Goal: Task Accomplishment & Management: Manage account settings

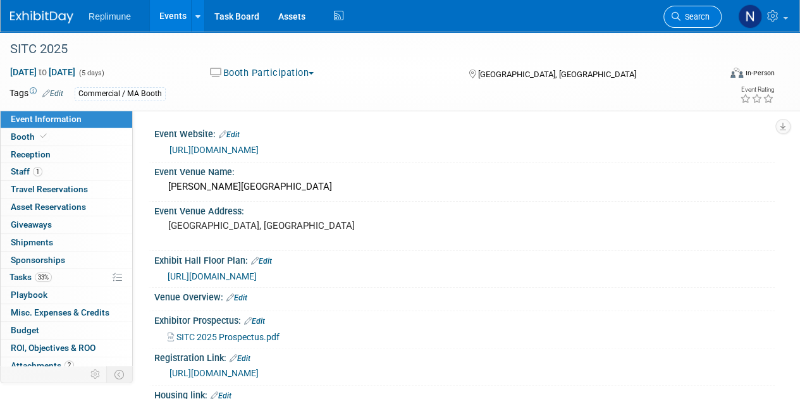
click at [690, 17] on span "Search" at bounding box center [695, 16] width 29 height 9
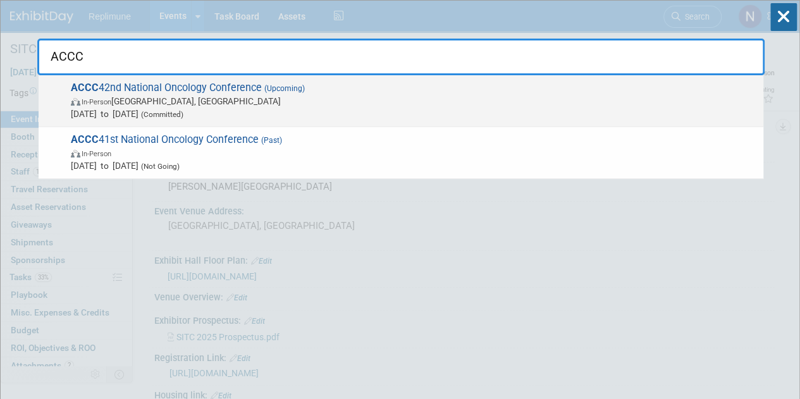
type input "ACCC"
click at [136, 95] on span "In-Person Denver, CO" at bounding box center [414, 101] width 687 height 13
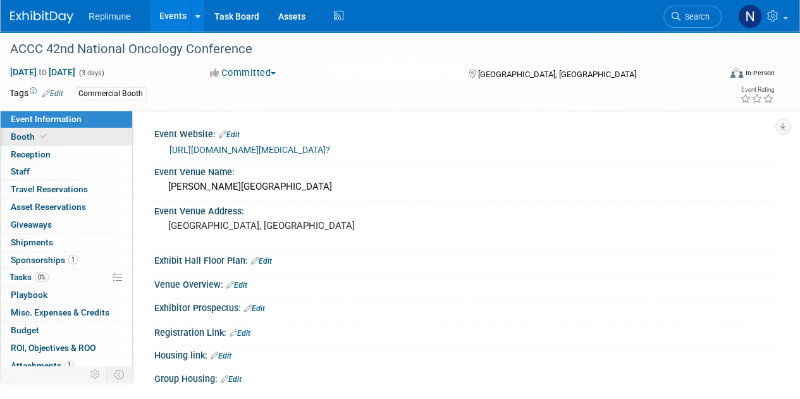
click at [18, 132] on span "Booth" at bounding box center [30, 137] width 39 height 10
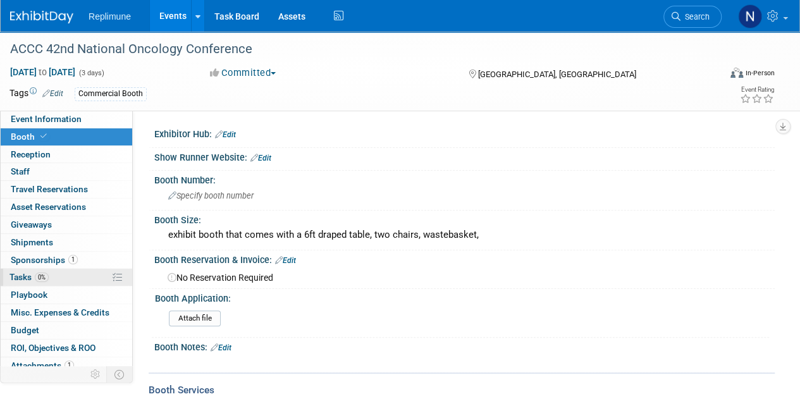
click at [26, 273] on span "Tasks 0%" at bounding box center [28, 277] width 39 height 10
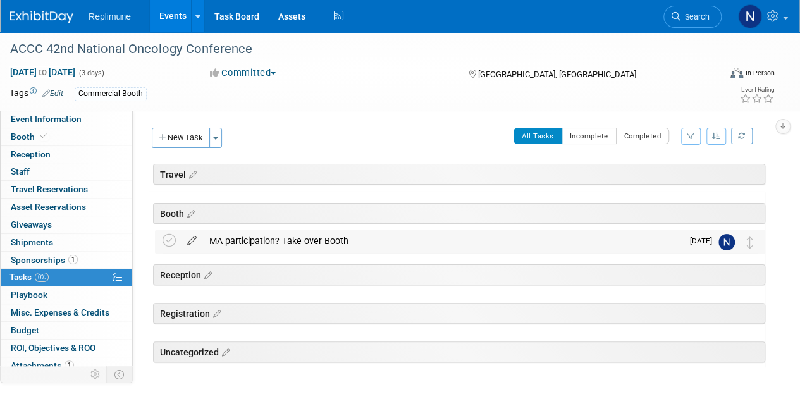
click at [190, 239] on icon at bounding box center [192, 238] width 22 height 16
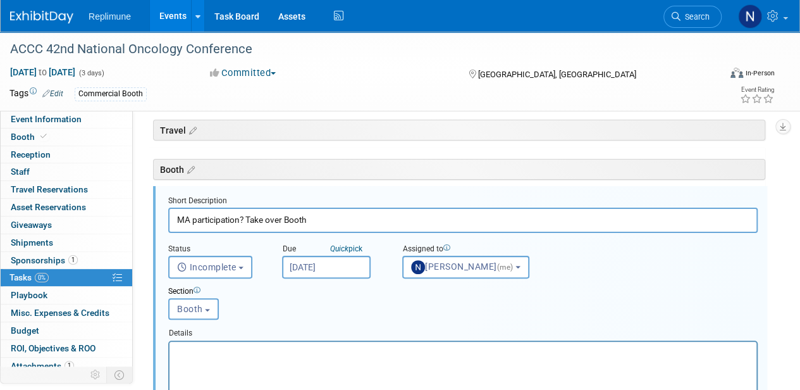
click at [339, 266] on input "Sep 22, 2025" at bounding box center [326, 267] width 89 height 23
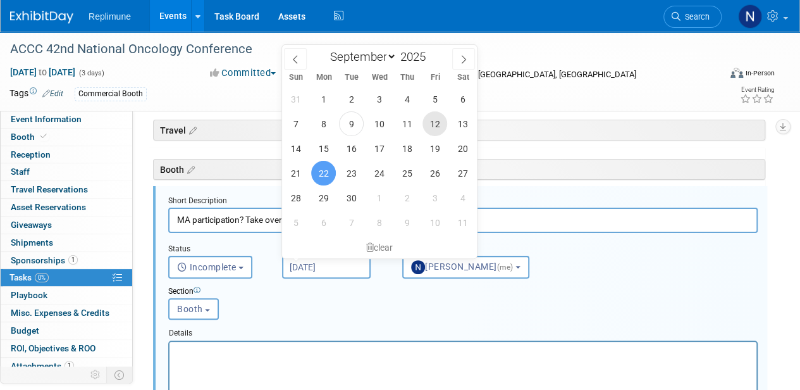
click at [429, 123] on span "12" at bounding box center [435, 123] width 25 height 25
type input "Sep 12, 2025"
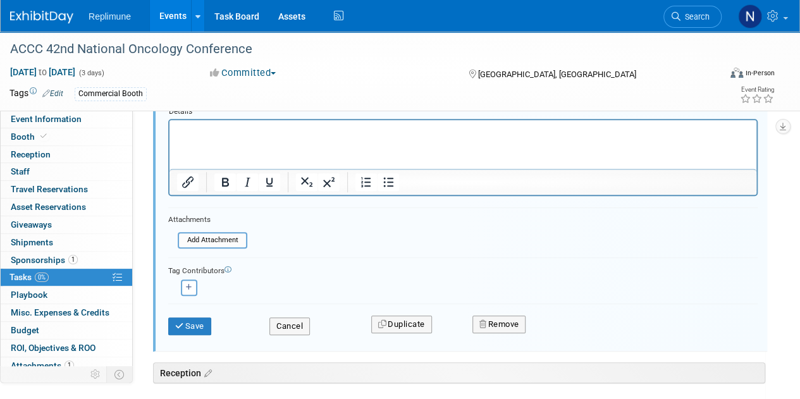
scroll to position [297, 0]
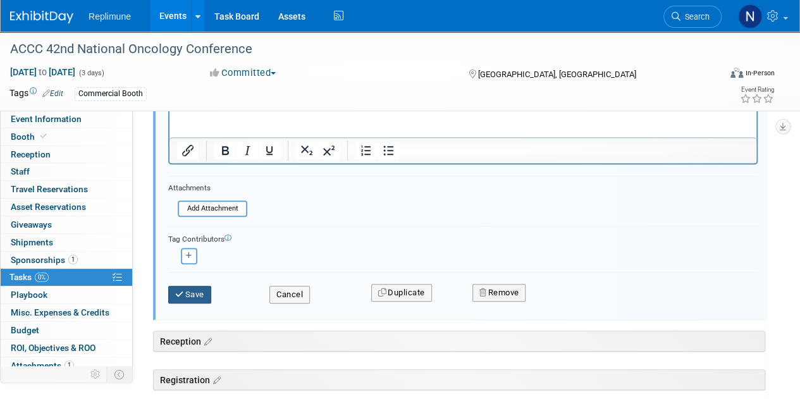
click at [199, 295] on button "Save" at bounding box center [189, 295] width 43 height 18
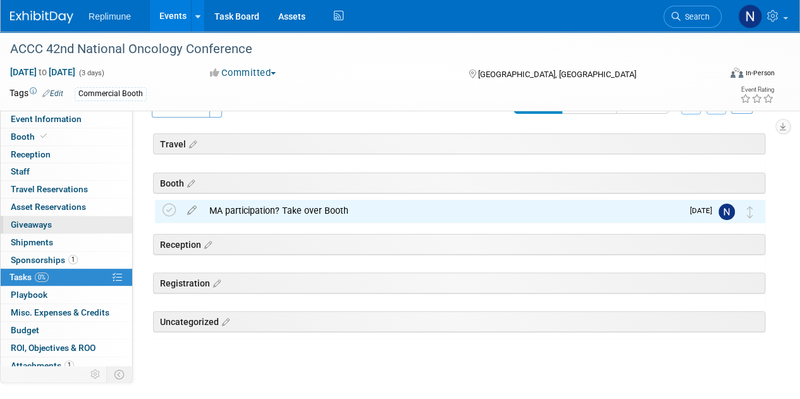
scroll to position [0, 0]
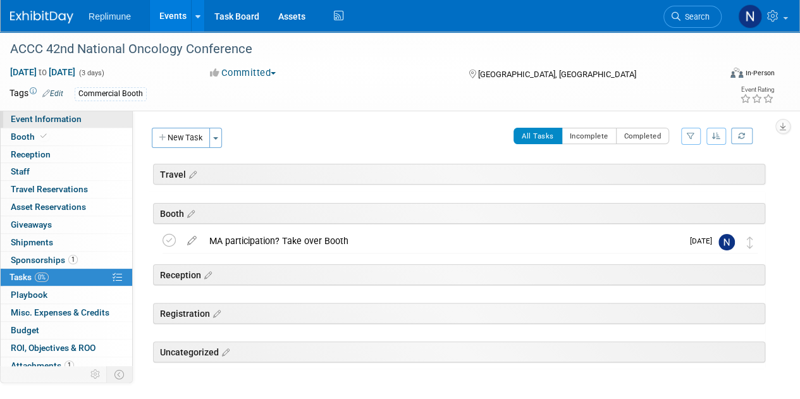
click at [46, 116] on span "Event Information" at bounding box center [46, 119] width 71 height 10
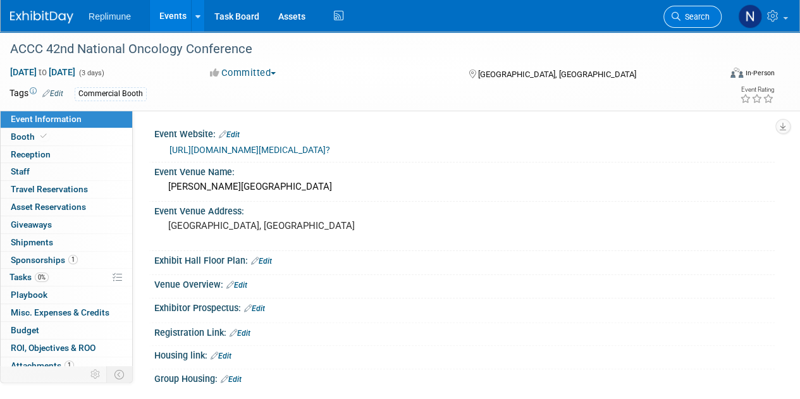
click at [693, 20] on span "Search" at bounding box center [695, 16] width 29 height 9
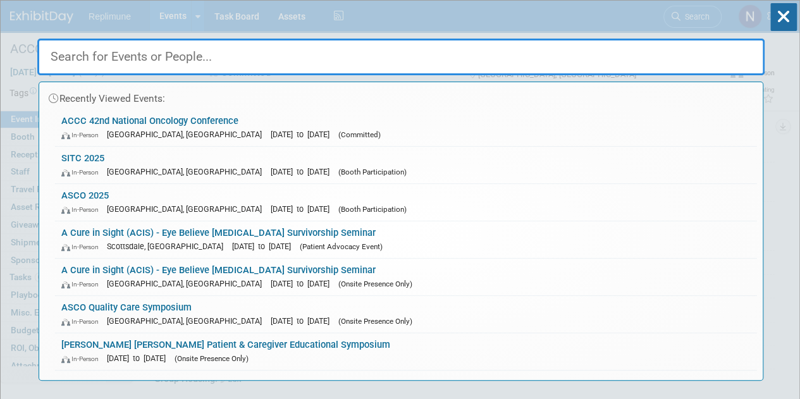
click at [237, 65] on input "text" at bounding box center [401, 57] width 728 height 37
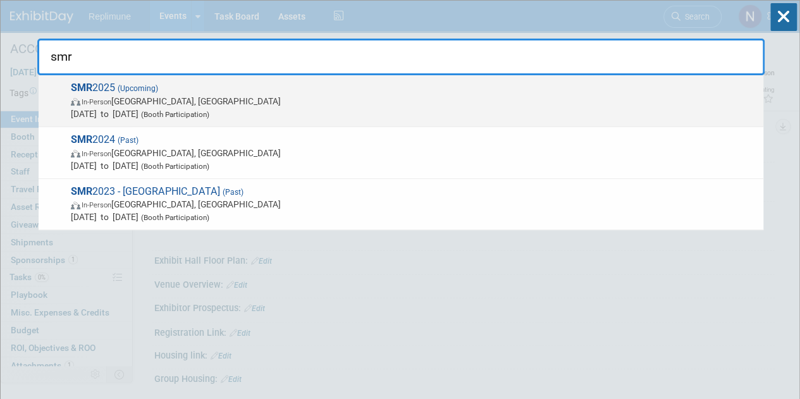
type input "smr"
click at [138, 108] on span "Oct 25, 2025 to Oct 28, 2025 (Booth Participation)" at bounding box center [414, 114] width 687 height 13
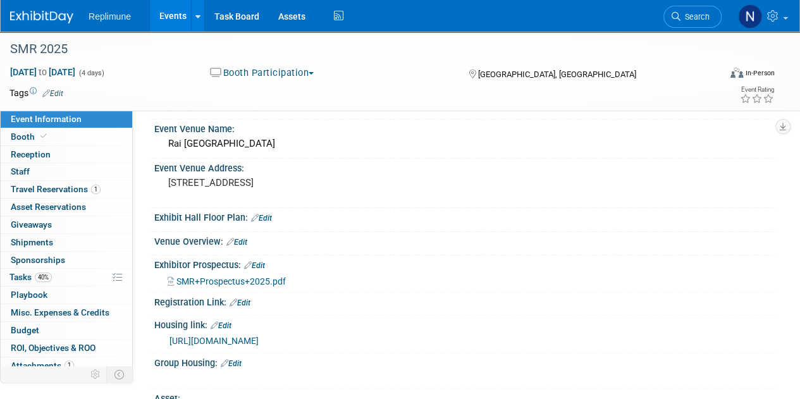
scroll to position [63, 0]
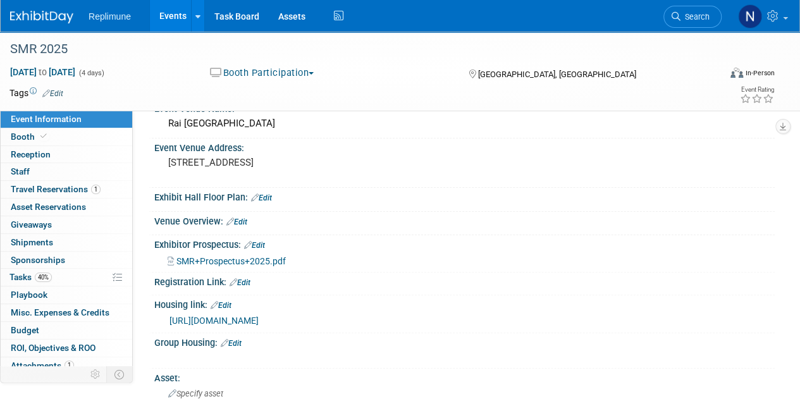
click at [259, 321] on link "https://smrcongress.org/accommodations-2025" at bounding box center [214, 321] width 89 height 10
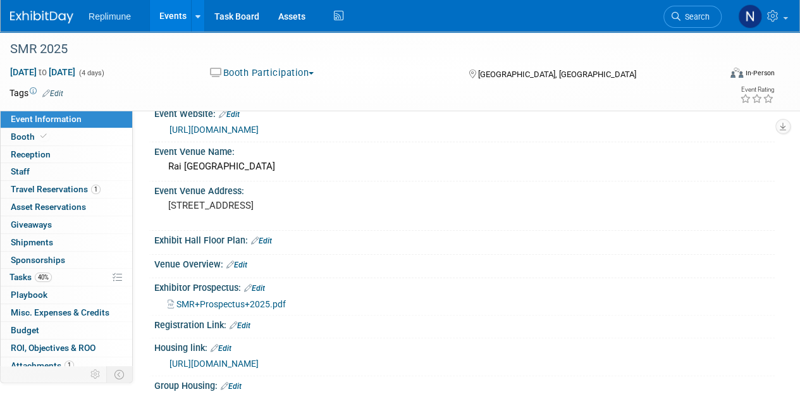
scroll to position [0, 0]
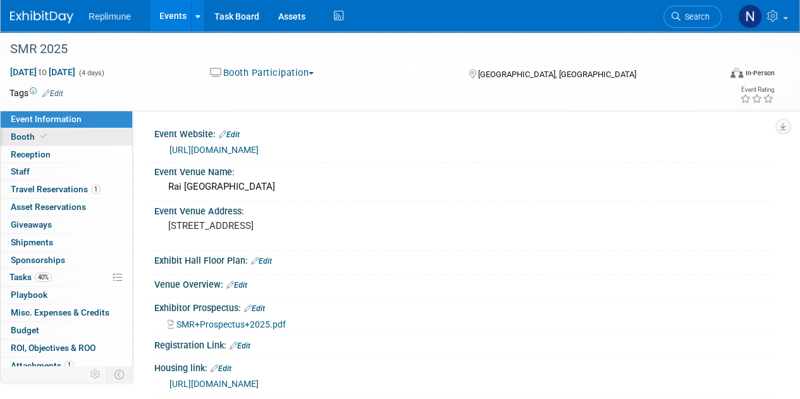
click at [13, 132] on span "Booth" at bounding box center [30, 137] width 39 height 10
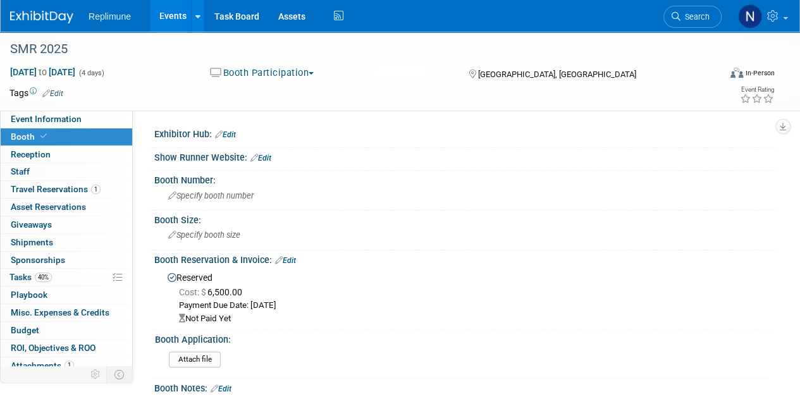
click at [295, 258] on link "Edit" at bounding box center [285, 260] width 21 height 9
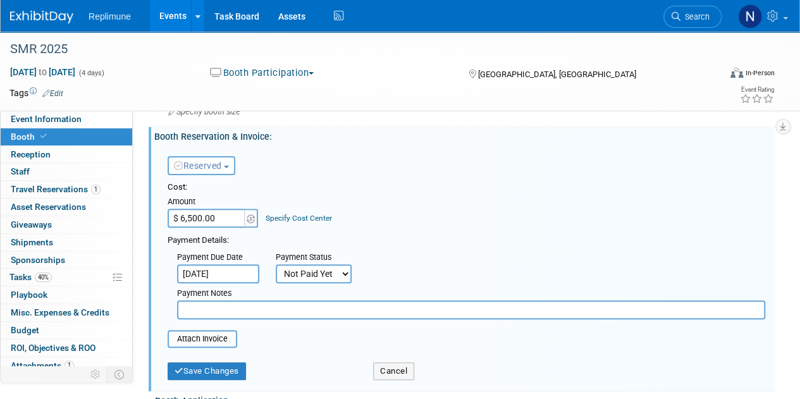
scroll to position [127, 0]
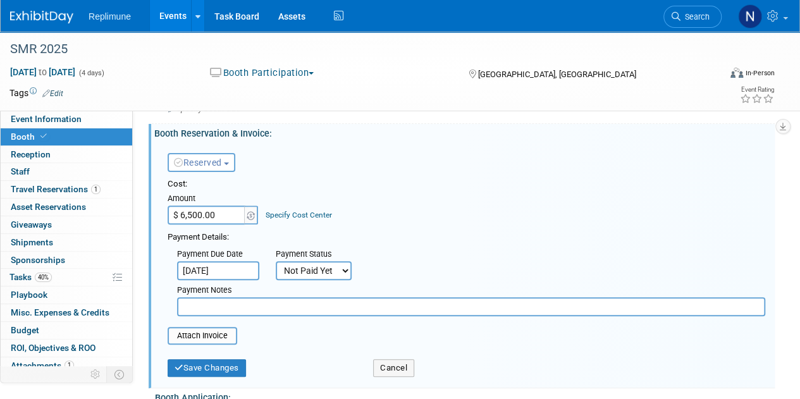
click at [308, 266] on select "Not Paid Yet Partially Paid Paid in Full" at bounding box center [314, 270] width 76 height 19
select select "1"
click at [276, 261] on select "Not Paid Yet Partially Paid Paid in Full" at bounding box center [314, 270] width 76 height 19
click at [208, 372] on button "Save Changes" at bounding box center [207, 368] width 78 height 18
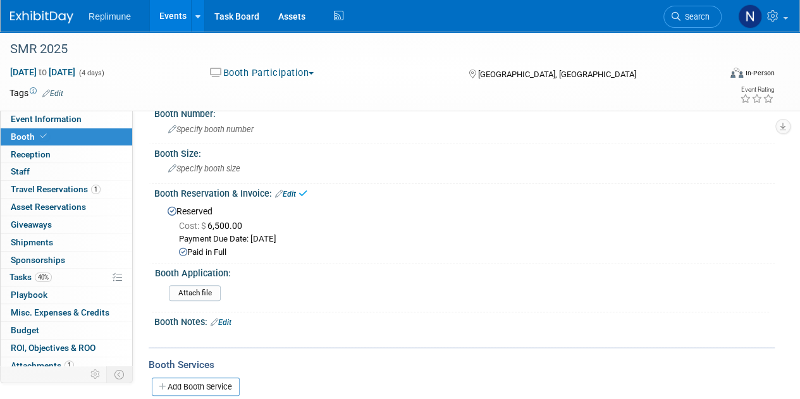
scroll to position [0, 0]
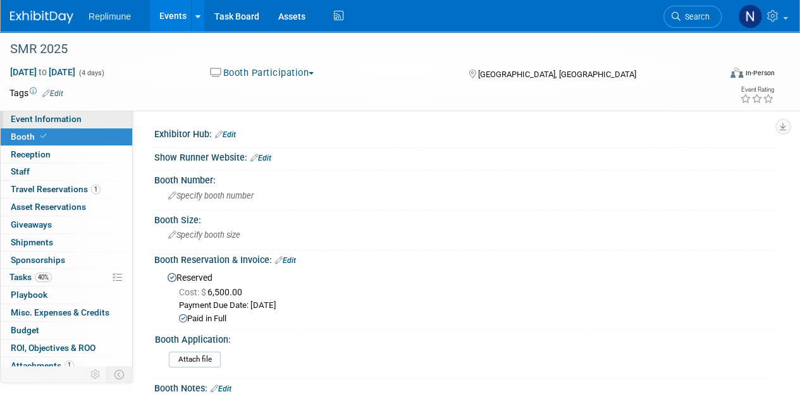
click at [65, 120] on span "Event Information" at bounding box center [46, 119] width 71 height 10
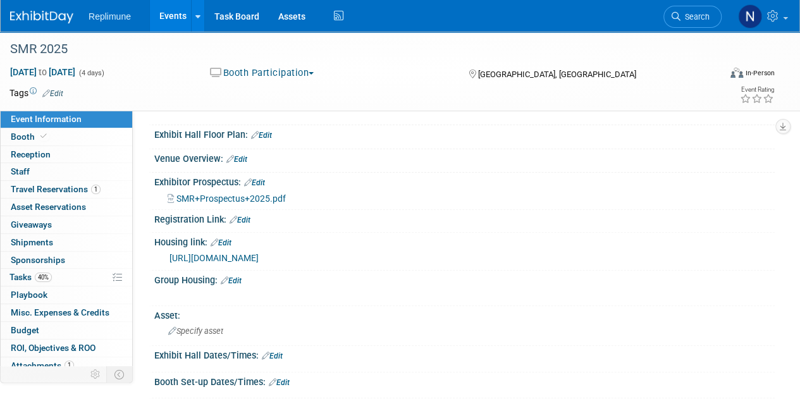
scroll to position [127, 0]
click at [11, 138] on span "Booth" at bounding box center [30, 137] width 39 height 10
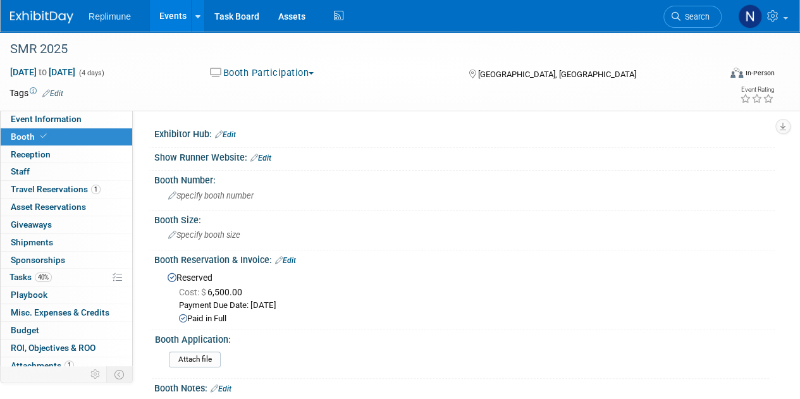
click at [233, 133] on link "Edit" at bounding box center [225, 134] width 21 height 9
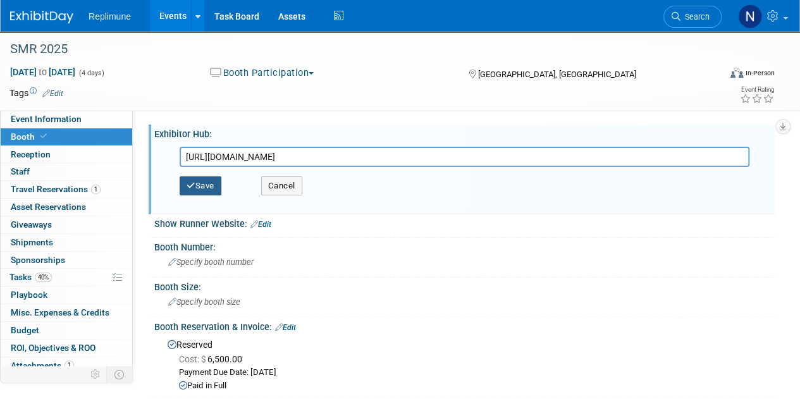
type input "https://registration.sitesolutionsworldwide.com/synergy/v_1_/home/login.php?ccc…"
click at [211, 184] on button "Save" at bounding box center [201, 186] width 42 height 19
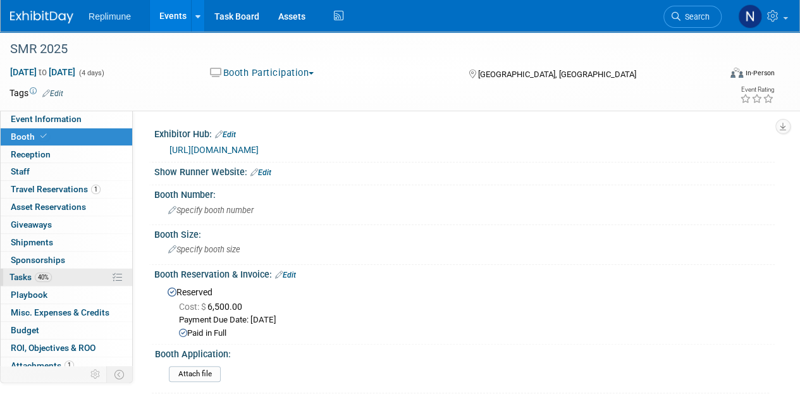
click at [11, 273] on span "Tasks 40%" at bounding box center [30, 277] width 42 height 10
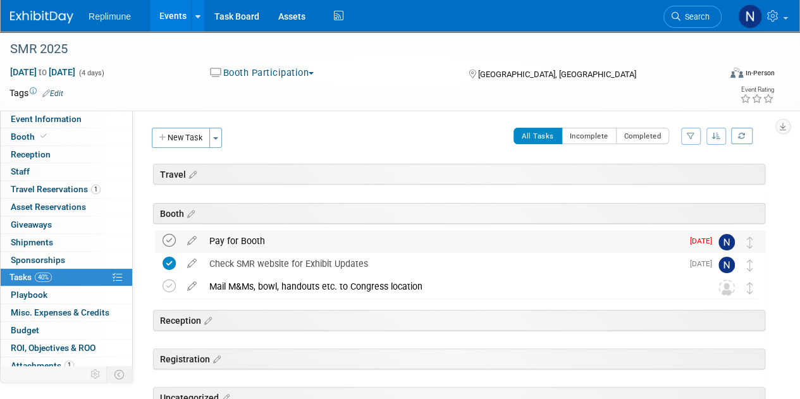
click at [167, 237] on icon at bounding box center [169, 240] width 13 height 13
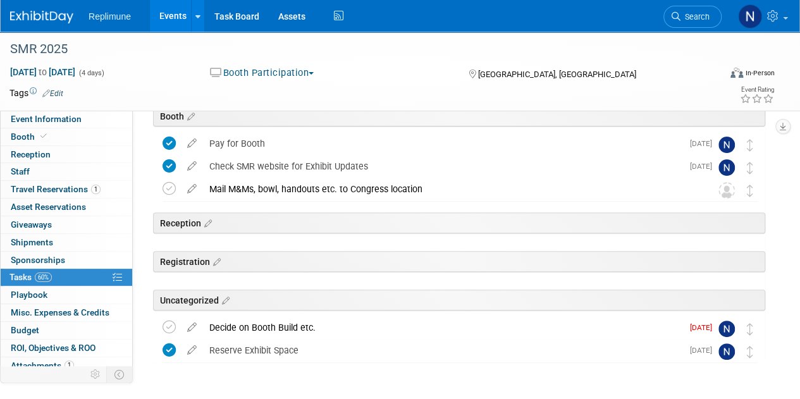
scroll to position [127, 0]
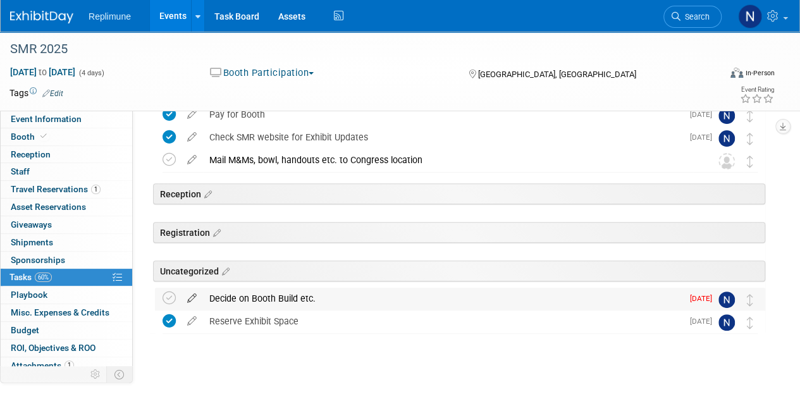
click at [189, 294] on icon at bounding box center [192, 296] width 22 height 16
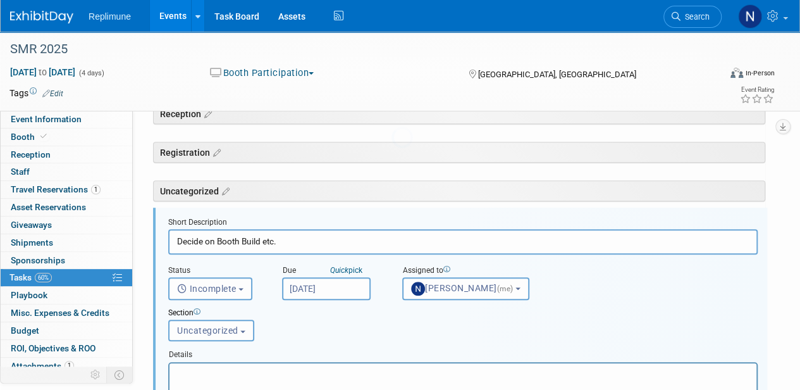
scroll to position [228, 0]
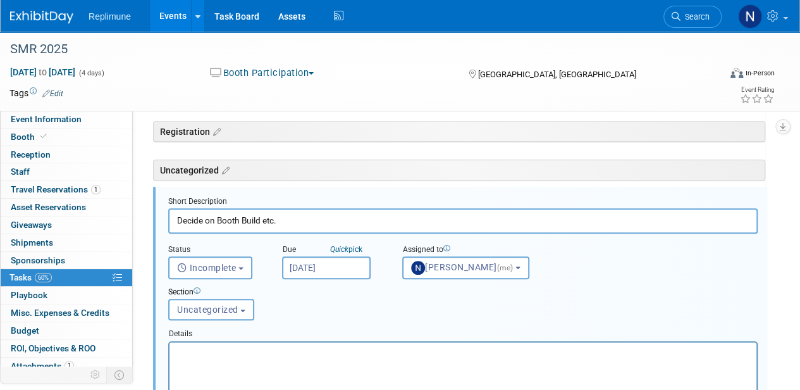
click at [311, 270] on input "Aug 1, 2025" at bounding box center [326, 267] width 89 height 23
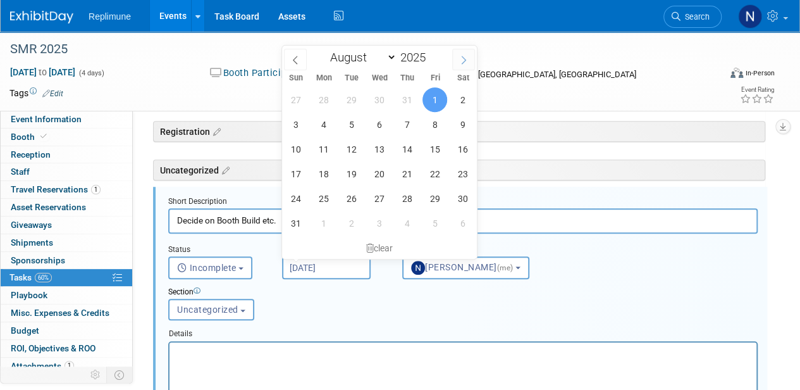
click at [468, 54] on span at bounding box center [463, 60] width 23 height 22
select select "8"
click at [435, 152] on span "19" at bounding box center [435, 149] width 25 height 25
type input "Sep 19, 2025"
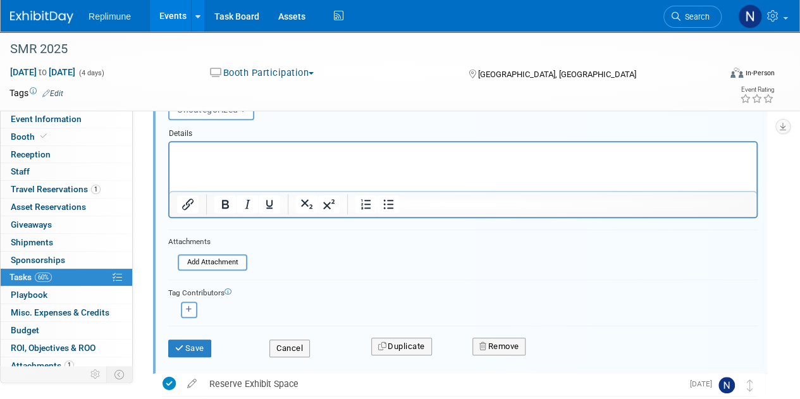
scroll to position [481, 0]
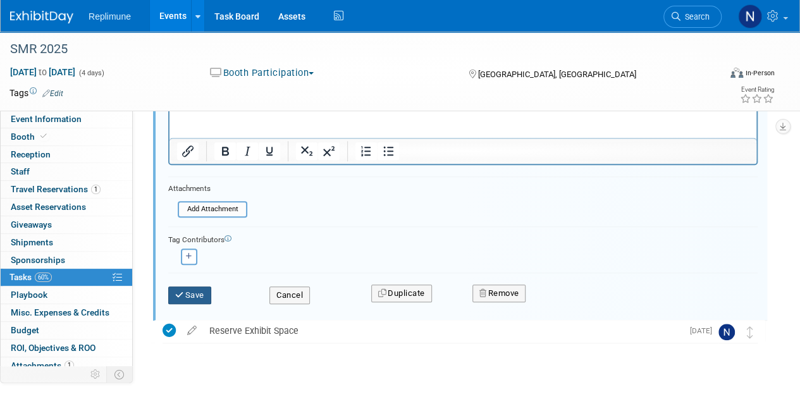
click at [195, 298] on button "Save" at bounding box center [189, 296] width 43 height 18
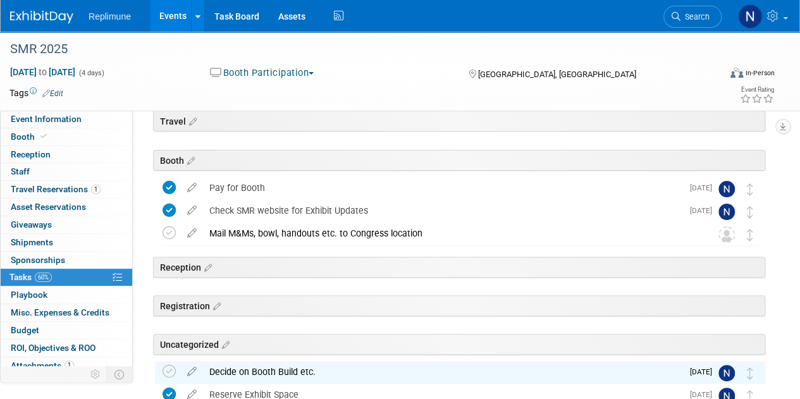
scroll to position [0, 0]
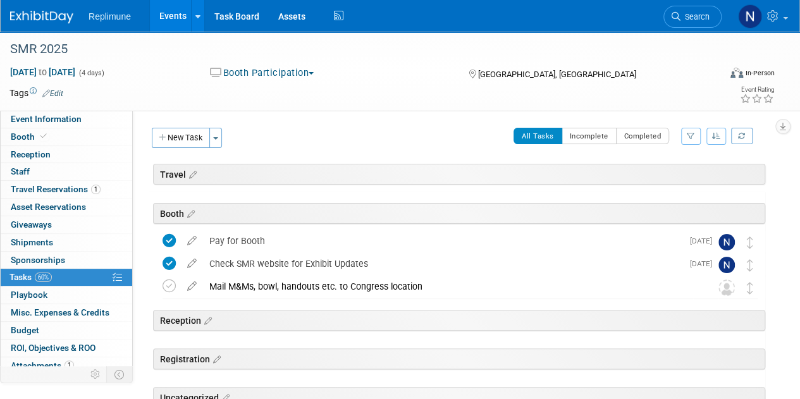
click at [173, 11] on link "Events" at bounding box center [173, 16] width 46 height 32
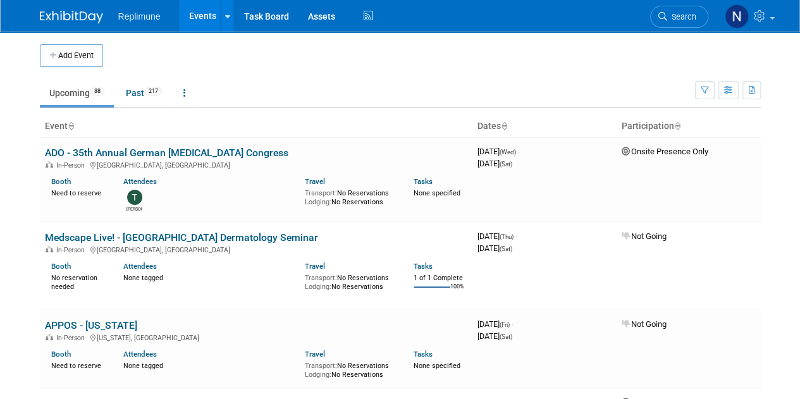
click at [682, 16] on span "Search" at bounding box center [682, 16] width 29 height 9
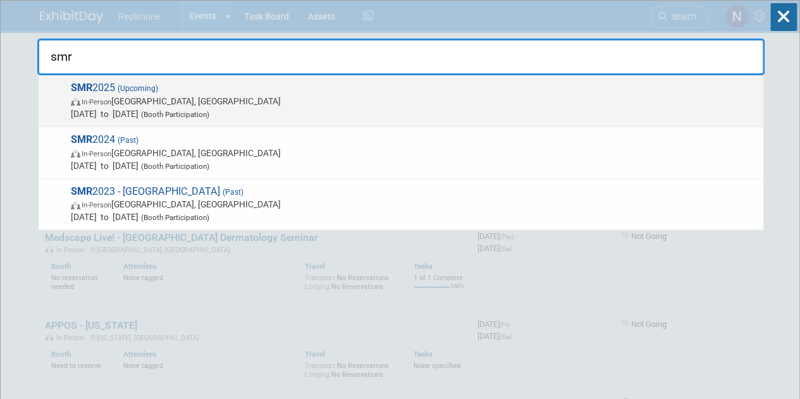
type input "smr"
click at [139, 117] on span "Oct 25, 2025 to Oct 28, 2025 (Booth Participation)" at bounding box center [414, 114] width 687 height 13
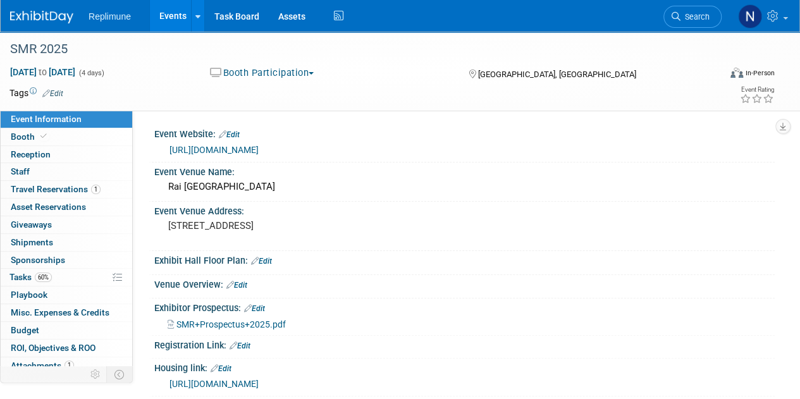
click at [686, 20] on span "Search" at bounding box center [695, 16] width 29 height 9
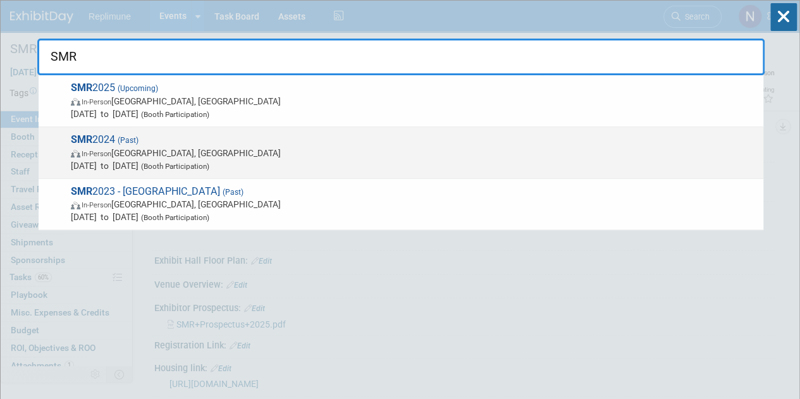
type input "SMR"
click at [162, 166] on span "[DATE] to [DATE] (Booth Participation)" at bounding box center [414, 165] width 687 height 13
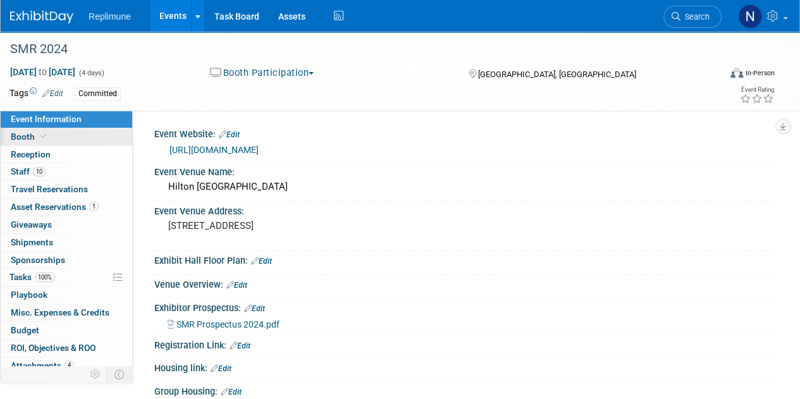
click at [28, 137] on span "Booth" at bounding box center [30, 137] width 39 height 10
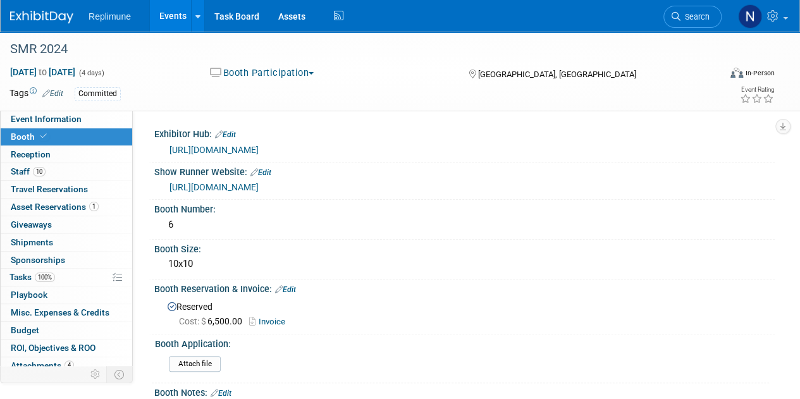
click at [259, 149] on link "[URL][DOMAIN_NAME]" at bounding box center [214, 150] width 89 height 10
click at [234, 187] on link "[URL][DOMAIN_NAME]" at bounding box center [214, 187] width 89 height 10
click at [171, 8] on link "Events" at bounding box center [173, 16] width 46 height 32
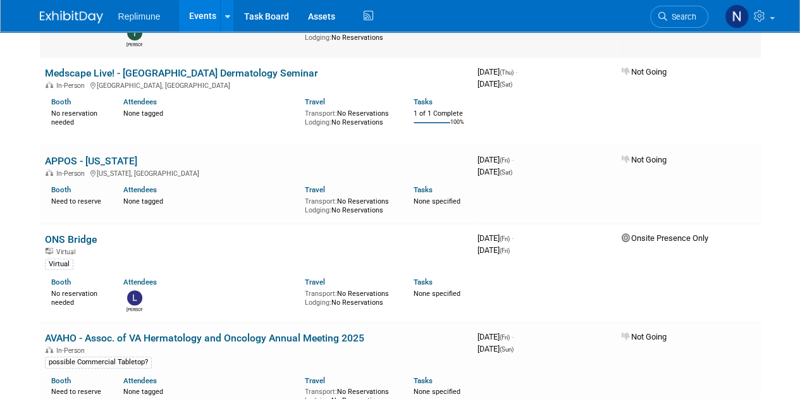
scroll to position [190, 0]
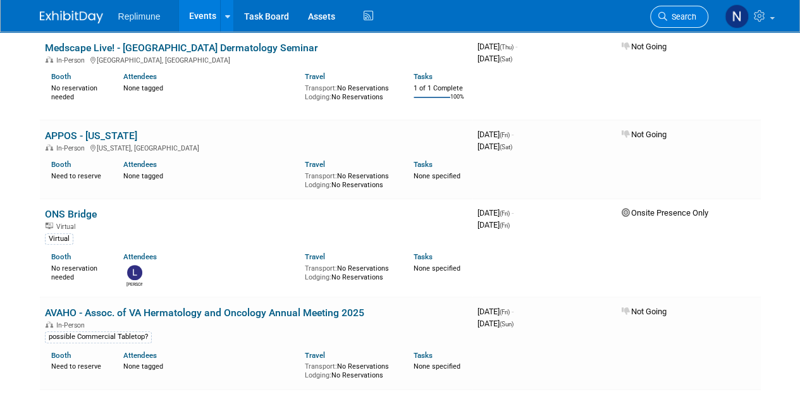
click at [690, 15] on span "Search" at bounding box center [682, 16] width 29 height 9
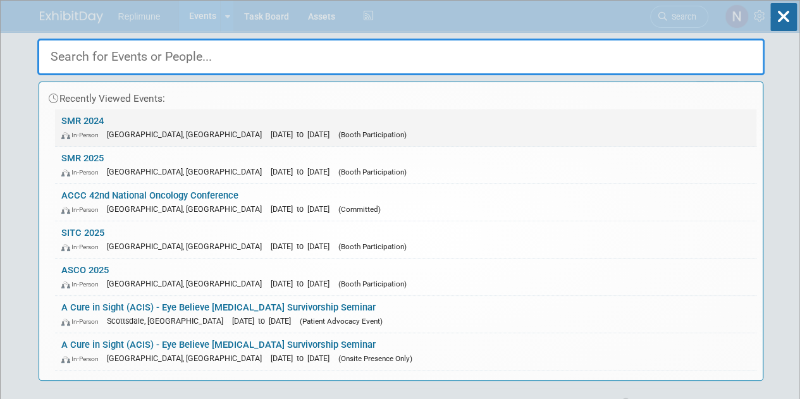
click at [111, 124] on link "SMR 2024 In-Person [GEOGRAPHIC_DATA], [GEOGRAPHIC_DATA] [DATE] to [DATE] (Booth…" at bounding box center [406, 127] width 702 height 37
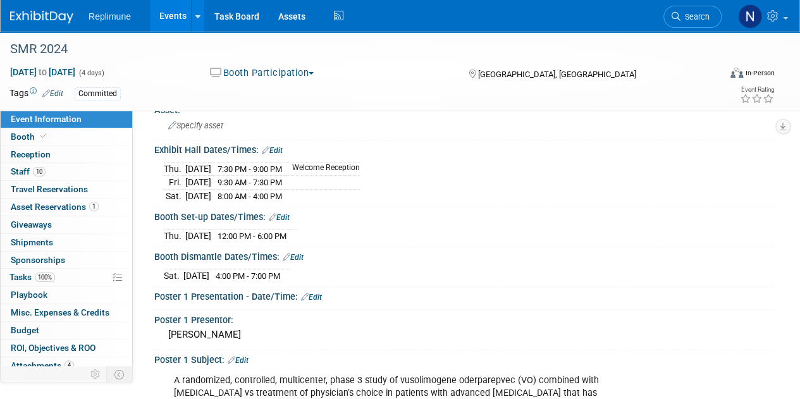
scroll to position [127, 0]
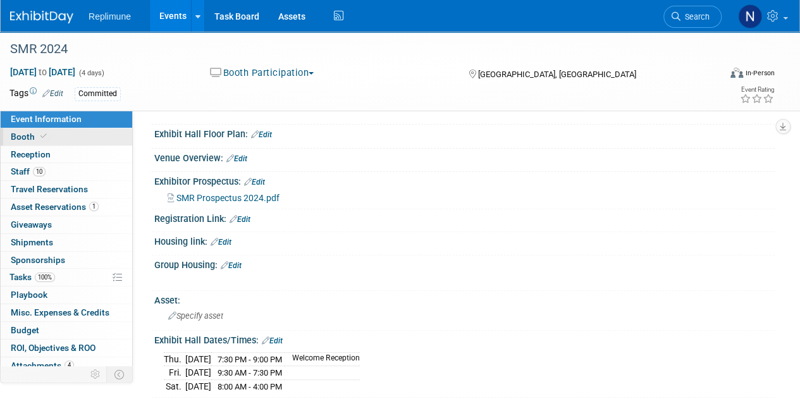
click at [15, 132] on span "Booth" at bounding box center [30, 137] width 39 height 10
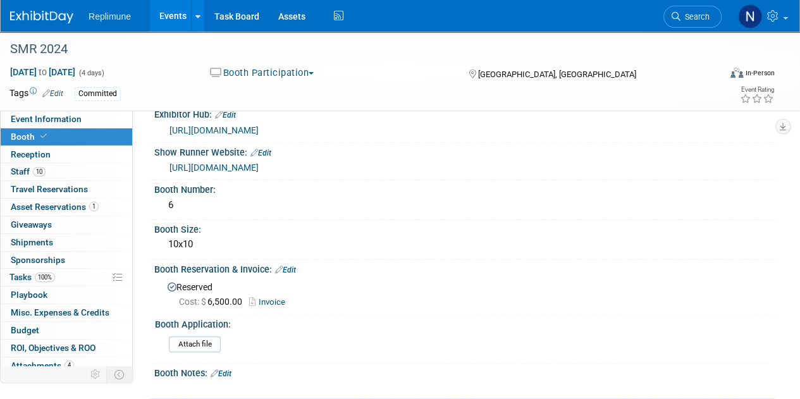
scroll to position [0, 0]
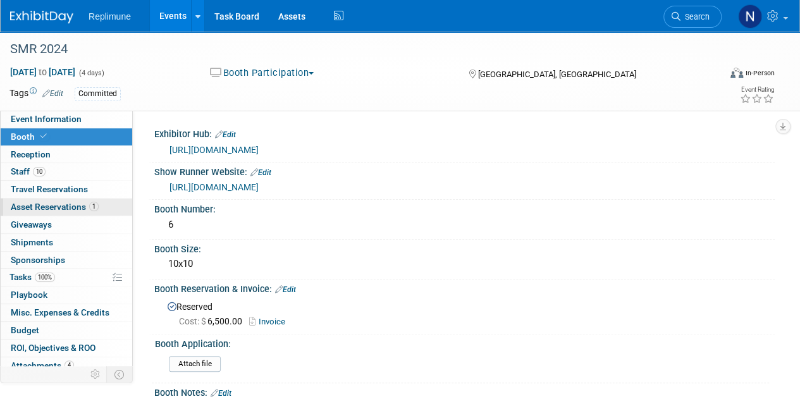
click at [29, 209] on span "Asset Reservations 1" at bounding box center [55, 207] width 88 height 10
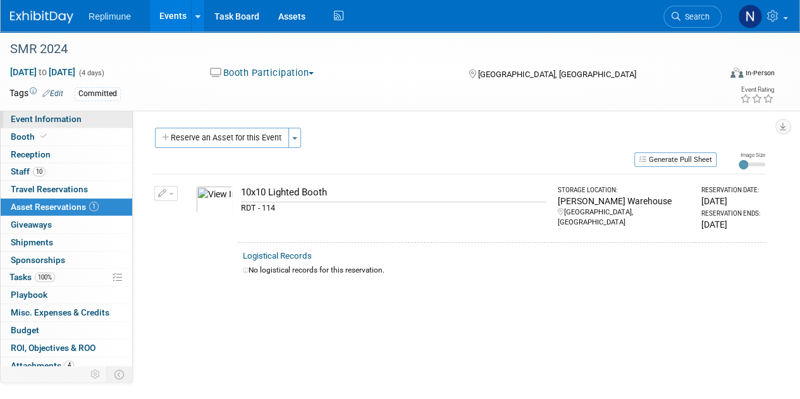
click at [54, 119] on span "Event Information" at bounding box center [46, 119] width 71 height 10
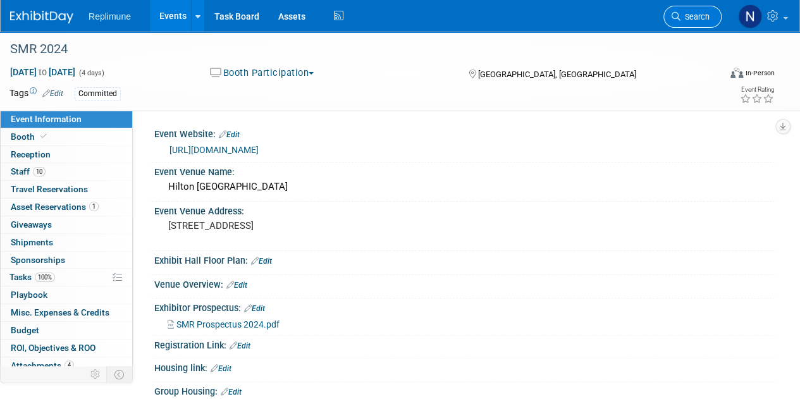
click at [696, 21] on span "Search" at bounding box center [695, 16] width 29 height 9
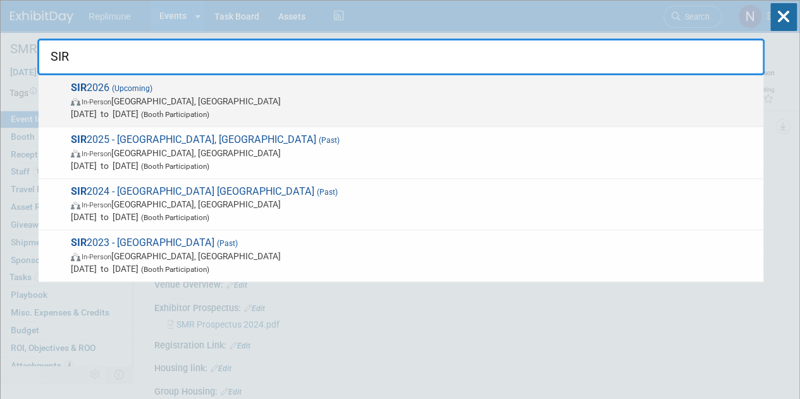
type input "SIR"
click at [111, 99] on span "In-Person" at bounding box center [97, 102] width 30 height 8
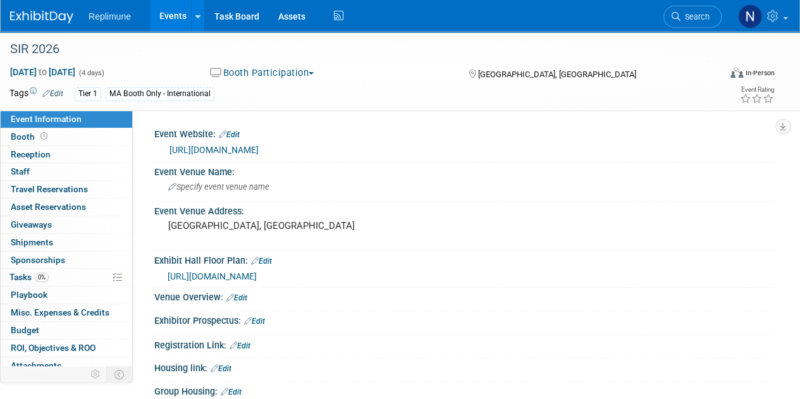
click at [182, 17] on link "Events" at bounding box center [173, 16] width 46 height 32
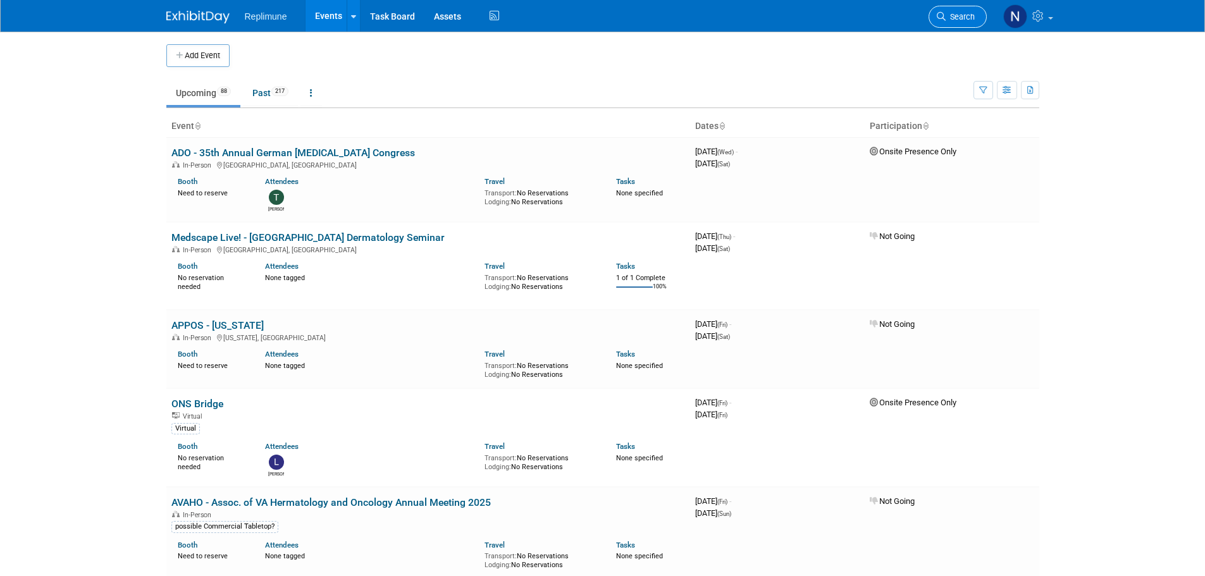
click at [800, 19] on span "Search" at bounding box center [960, 16] width 29 height 9
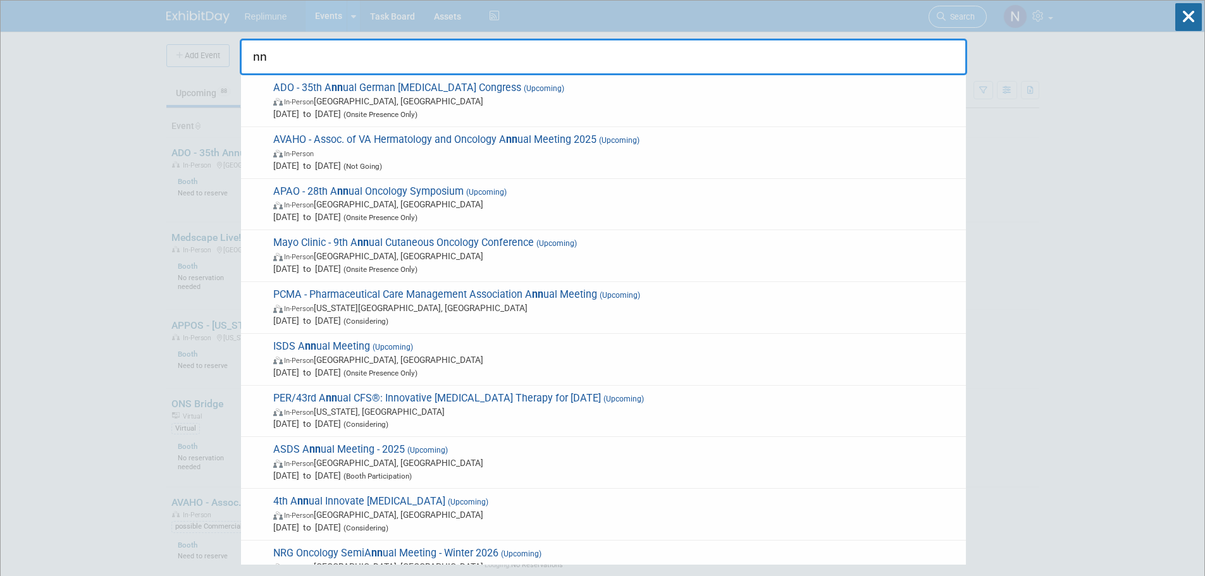
type input "n"
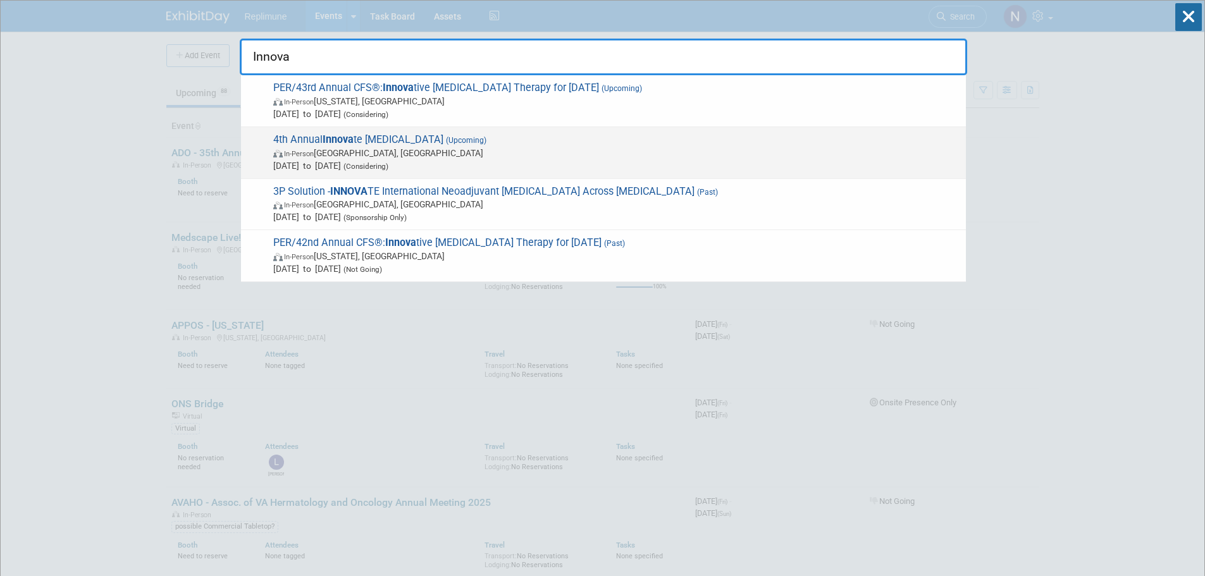
type input "Innova"
click at [276, 137] on span "4th Annual Innova te Ocular Oncology (Upcoming) In-Person Mountain View, CA Nov…" at bounding box center [615, 153] width 690 height 39
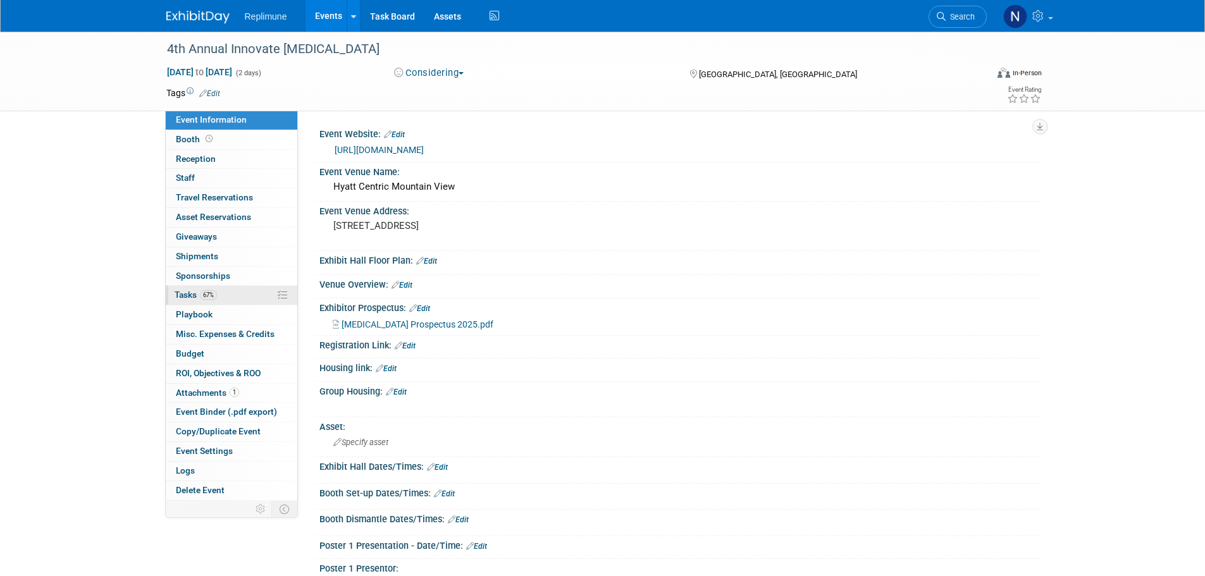
click at [185, 287] on link "67% Tasks 67%" at bounding box center [232, 295] width 132 height 19
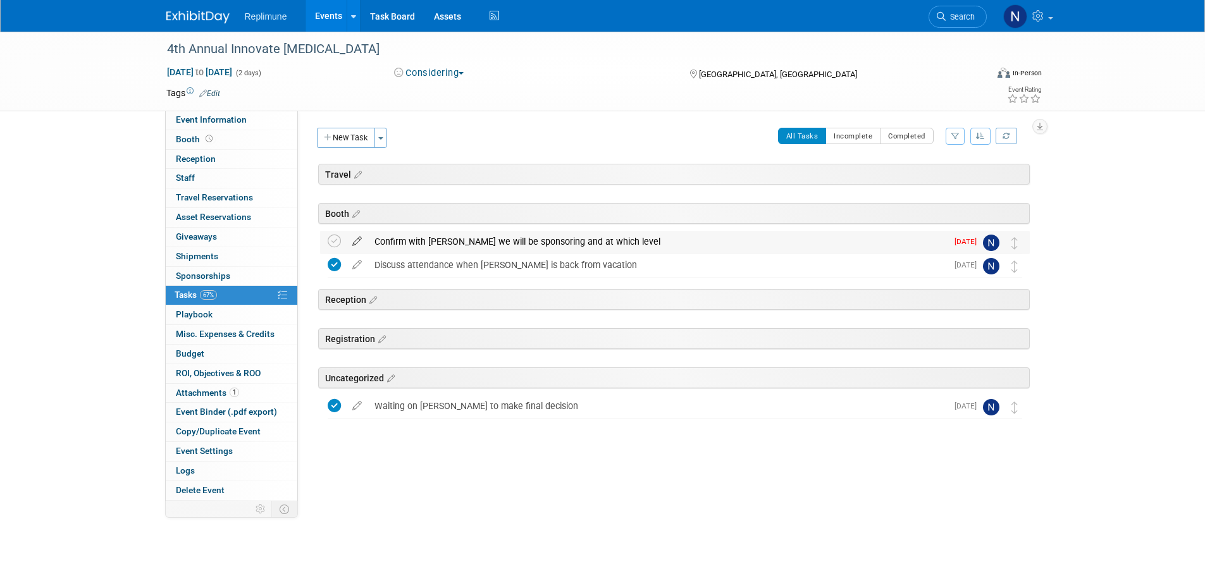
click at [357, 240] on icon at bounding box center [357, 239] width 22 height 16
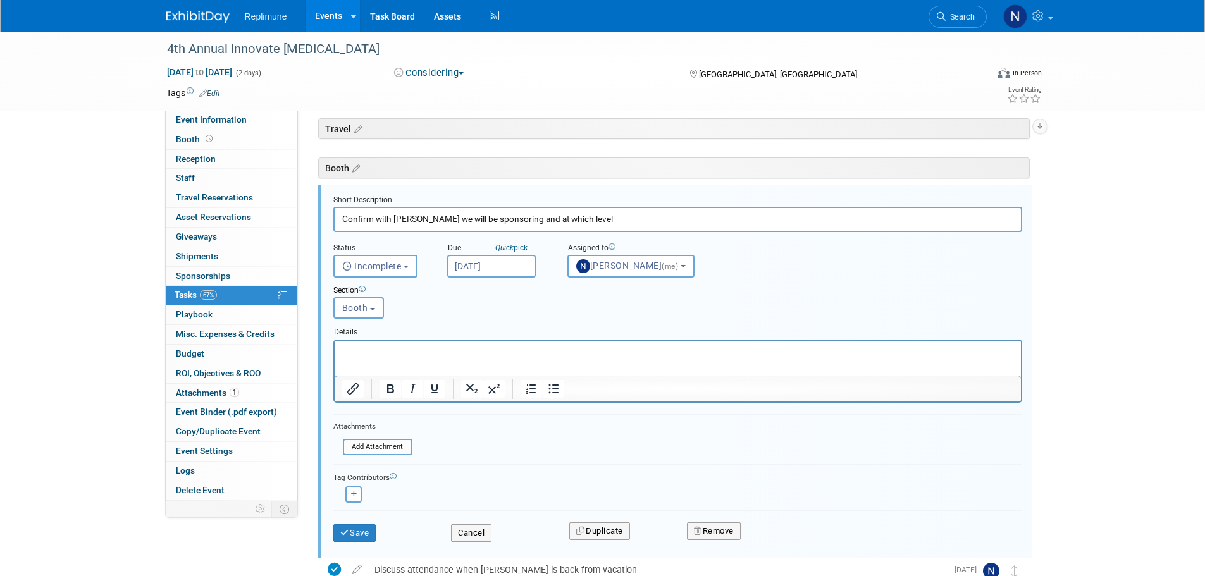
click at [509, 268] on input "[DATE]" at bounding box center [491, 266] width 89 height 23
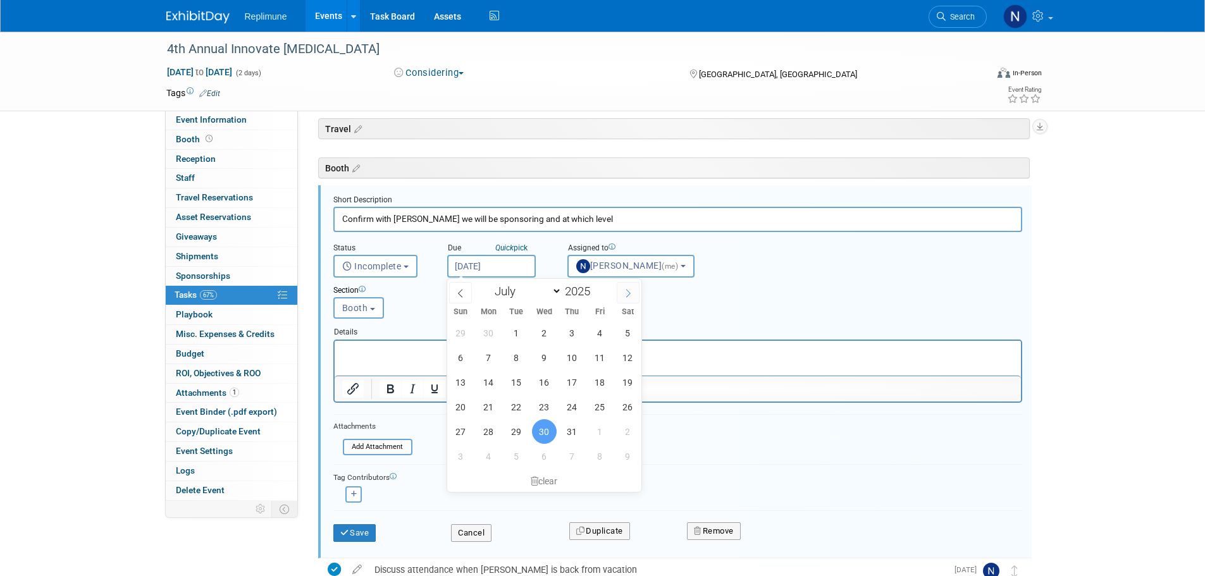
click at [624, 289] on icon at bounding box center [628, 293] width 9 height 9
select select "8"
click at [607, 433] on span "3" at bounding box center [600, 431] width 25 height 25
type input "Oct 3, 2025"
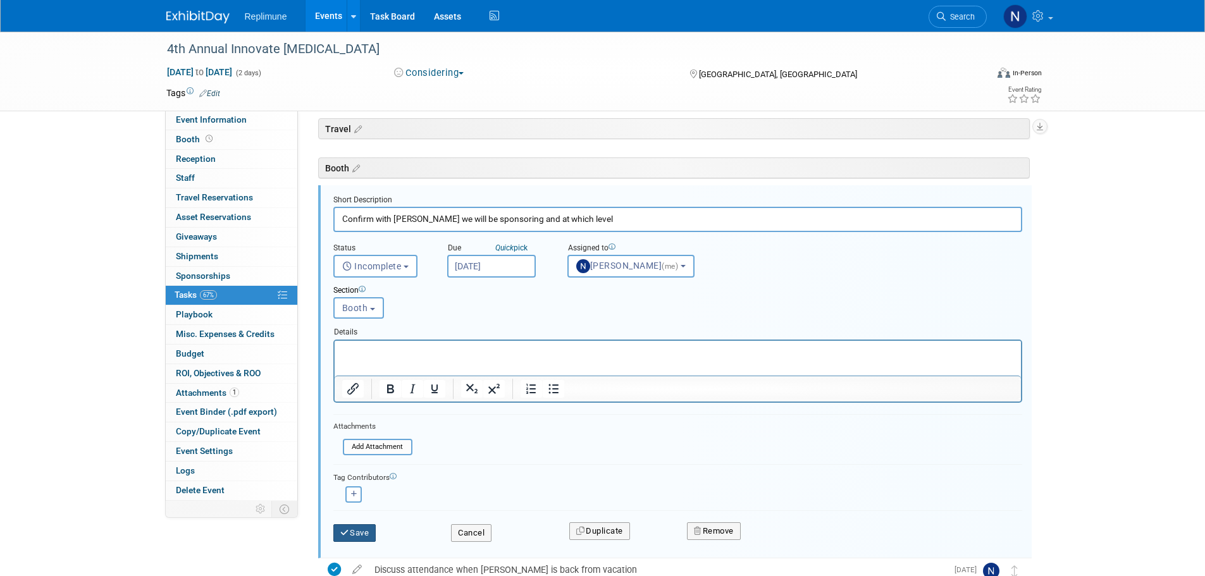
click at [361, 532] on button "Save" at bounding box center [354, 534] width 43 height 18
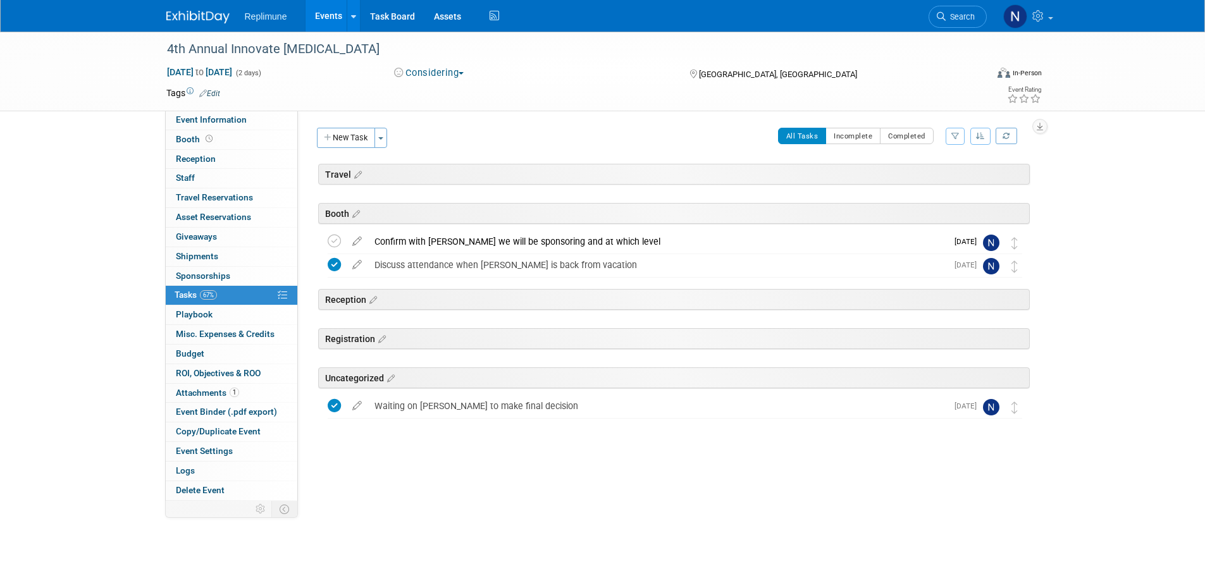
click at [332, 18] on link "Events" at bounding box center [329, 16] width 46 height 32
